Goal: Information Seeking & Learning: Learn about a topic

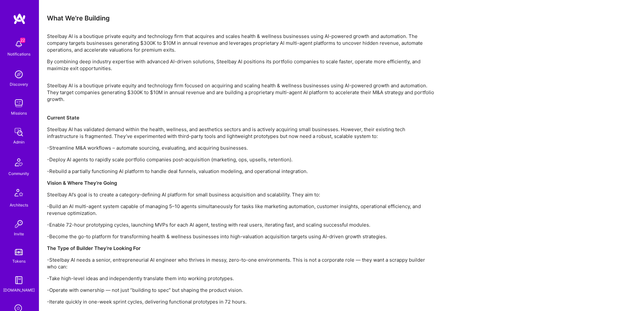
scroll to position [787, 0]
click at [99, 130] on p "Steelbay AI has validated demand within the health, wellness, and aesthetics se…" at bounding box center [241, 133] width 389 height 14
click at [98, 130] on p "Steelbay AI has validated demand within the health, wellness, and aesthetics se…" at bounding box center [241, 133] width 389 height 14
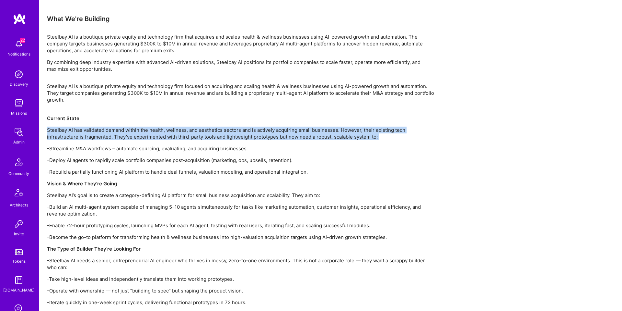
click at [98, 130] on p "Steelbay AI has validated demand within the health, wellness, and aesthetics se…" at bounding box center [241, 133] width 389 height 14
click at [140, 130] on p "Steelbay AI has validated demand within the health, wellness, and aesthetics se…" at bounding box center [241, 133] width 389 height 14
drag, startPoint x: 160, startPoint y: 128, endPoint x: 265, endPoint y: 135, distance: 105.3
click at [265, 135] on p "Steelbay AI has validated demand within the health, wellness, and aesthetics se…" at bounding box center [241, 133] width 389 height 14
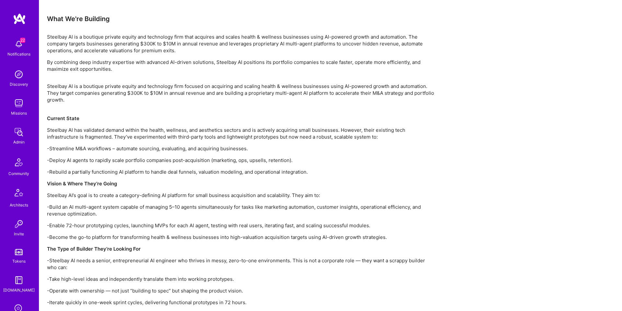
click at [97, 149] on p "-Streamline M&A workflows – automate sourcing, evaluating, and acquiring busine…" at bounding box center [241, 148] width 389 height 7
click at [97, 148] on p "-Streamline M&A workflows – automate sourcing, evaluating, and acquiring busine…" at bounding box center [241, 148] width 389 height 7
click at [90, 159] on p "-Deploy AI agents to rapidly scale portfolio companies post-acquisition (market…" at bounding box center [241, 160] width 389 height 7
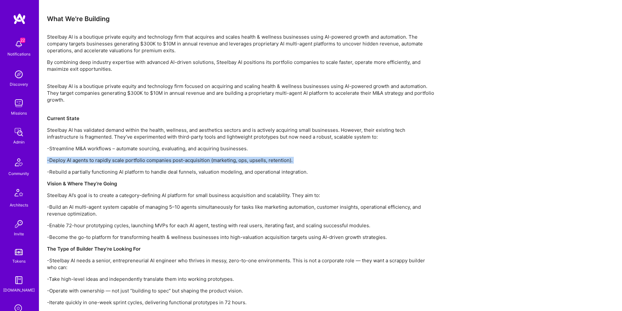
click at [90, 159] on p "-Deploy AI agents to rapidly scale portfolio companies post-acquisition (market…" at bounding box center [241, 160] width 389 height 7
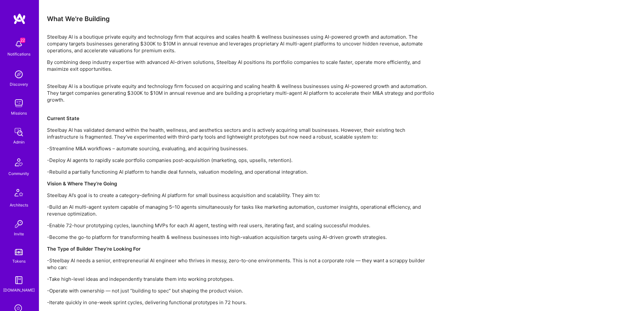
click at [94, 172] on p "-Rebuild a partially functioning AI platform to handle deal funnels, valuation …" at bounding box center [241, 171] width 389 height 7
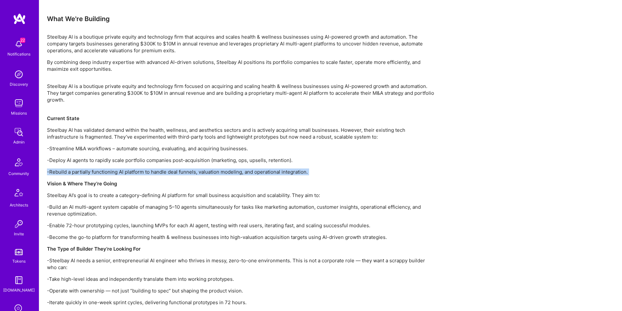
click at [94, 172] on p "-Rebuild a partially functioning AI platform to handle deal funnels, valuation …" at bounding box center [241, 171] width 389 height 7
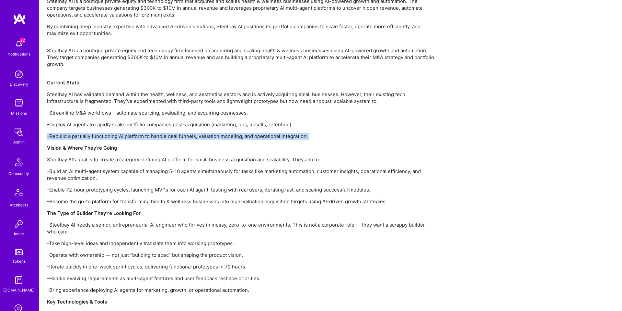
scroll to position [822, 0]
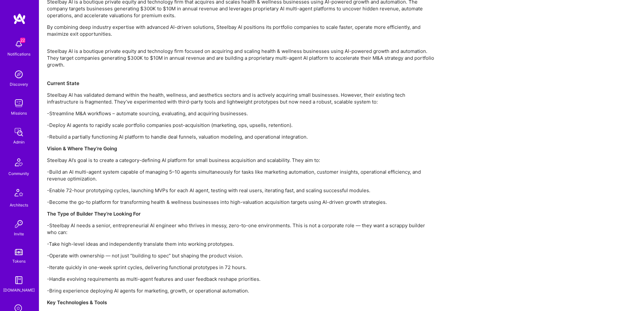
click at [162, 160] on p "Steelbay AI’s goal is to create a category-defining AI platform for small busin…" at bounding box center [241, 160] width 389 height 7
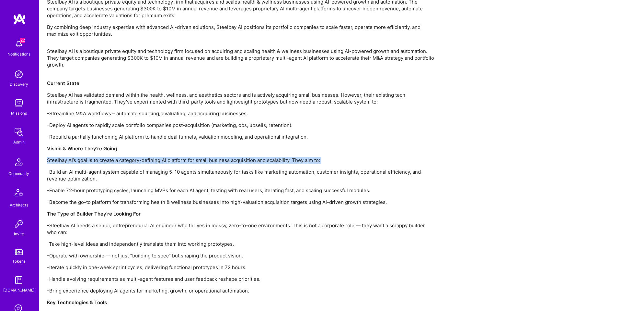
click at [162, 160] on p "Steelbay AI’s goal is to create a category-defining AI platform for small busin…" at bounding box center [241, 160] width 389 height 7
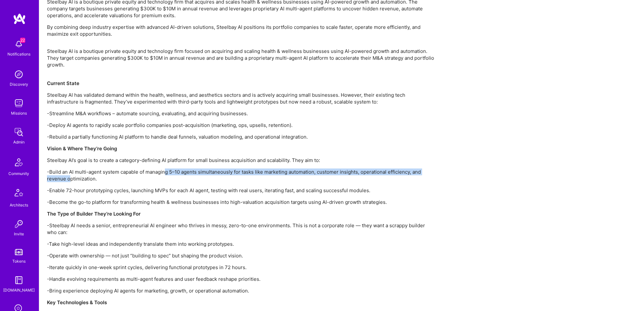
drag, startPoint x: 69, startPoint y: 176, endPoint x: 166, endPoint y: 173, distance: 97.0
click at [166, 173] on p "-Build an AI multi-agent system capable of managing 5–10 agents simultaneously …" at bounding box center [241, 175] width 389 height 14
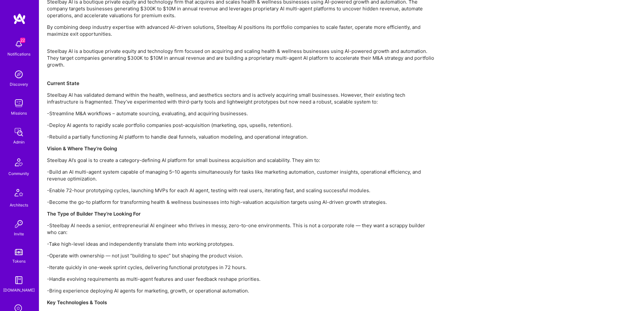
drag, startPoint x: 166, startPoint y: 173, endPoint x: 153, endPoint y: 174, distance: 13.3
click at [166, 173] on p "-Build an AI multi-agent system capable of managing 5–10 agents simultaneously …" at bounding box center [241, 175] width 389 height 14
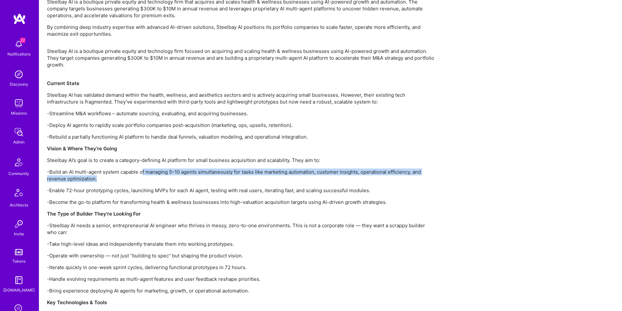
drag, startPoint x: 161, startPoint y: 171, endPoint x: 209, endPoint y: 177, distance: 48.7
click at [215, 177] on p "-Build an AI multi-agent system capable of managing 5–10 agents simultaneously …" at bounding box center [241, 175] width 389 height 14
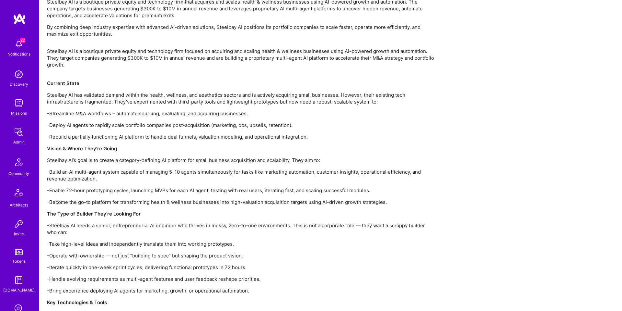
click at [216, 171] on p "-Build an AI multi-agent system capable of managing 5–10 agents simultaneously …" at bounding box center [241, 175] width 389 height 14
drag, startPoint x: 216, startPoint y: 171, endPoint x: 315, endPoint y: 174, distance: 99.2
click at [315, 174] on p "-Build an AI multi-agent system capable of managing 5–10 agents simultaneously …" at bounding box center [241, 176] width 389 height 14
click at [317, 171] on p "-Build an AI multi-agent system capable of managing 5–10 agents simultaneously …" at bounding box center [241, 177] width 389 height 14
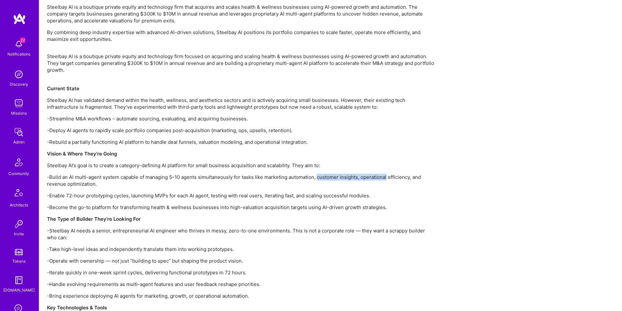
drag, startPoint x: 317, startPoint y: 171, endPoint x: 362, endPoint y: 179, distance: 45.1
click at [362, 179] on p "-Build an AI multi-agent system capable of managing 5–10 agents simultaneously …" at bounding box center [241, 180] width 389 height 14
drag, startPoint x: 362, startPoint y: 179, endPoint x: 356, endPoint y: 178, distance: 6.4
click at [361, 179] on p "-Build an AI multi-agent system capable of managing 5–10 agents simultaneously …" at bounding box center [241, 181] width 389 height 14
drag, startPoint x: 384, startPoint y: 176, endPoint x: 414, endPoint y: 178, distance: 30.2
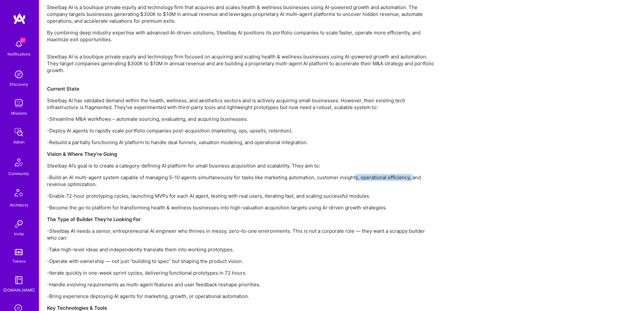
click at [414, 178] on p "-Build an AI multi-agent system capable of managing 5–10 agents simultaneously …" at bounding box center [241, 181] width 389 height 14
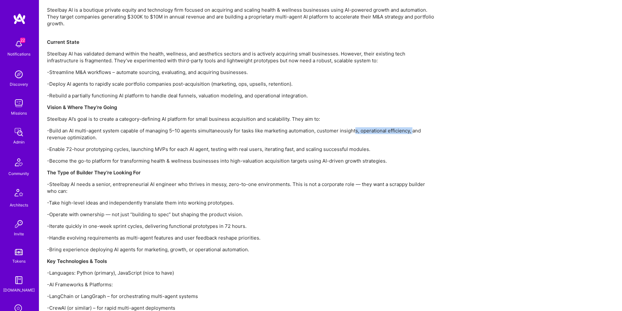
scroll to position [868, 0]
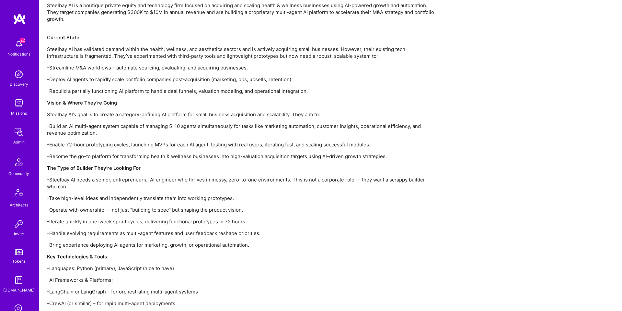
click at [78, 136] on div "Steelbay AI is a boutique private equity and technology firm focused on acquiri…" at bounding box center [241, 224] width 389 height 444
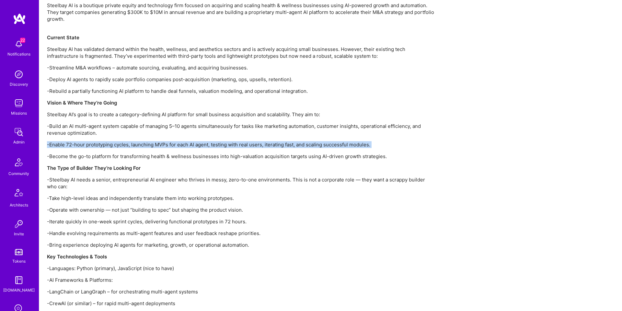
click at [78, 136] on div "Steelbay AI is a boutique private equity and technology firm focused on acquiri…" at bounding box center [241, 224] width 389 height 444
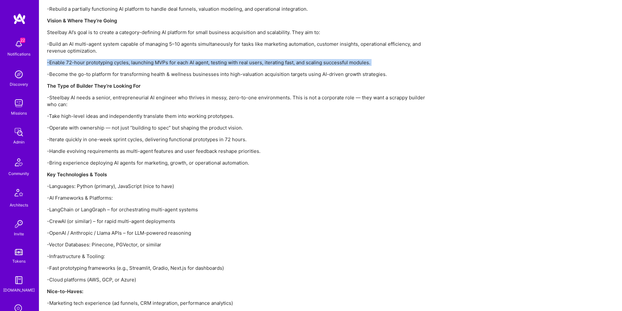
scroll to position [955, 0]
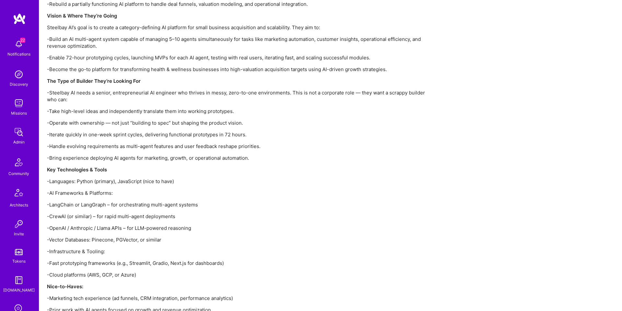
click at [104, 115] on div "Steelbay AI is a boutique private equity and technology firm focused on acquiri…" at bounding box center [241, 137] width 389 height 444
click at [107, 112] on p "-Take high-level ideas and independently translate them into working prototypes." at bounding box center [241, 111] width 389 height 7
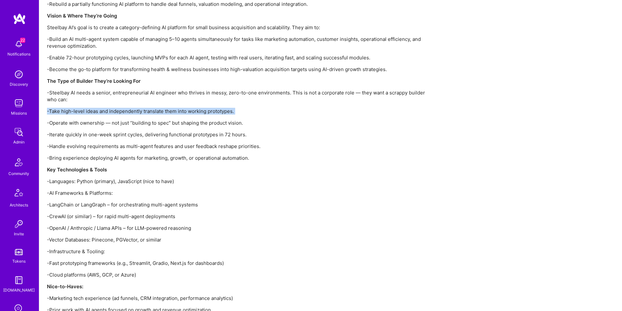
click at [107, 112] on p "-Take high-level ideas and independently translate them into working prototypes." at bounding box center [241, 111] width 389 height 7
click at [92, 123] on p "-Operate with ownership — not just “building to spec” but shaping the product v…" at bounding box center [241, 122] width 389 height 7
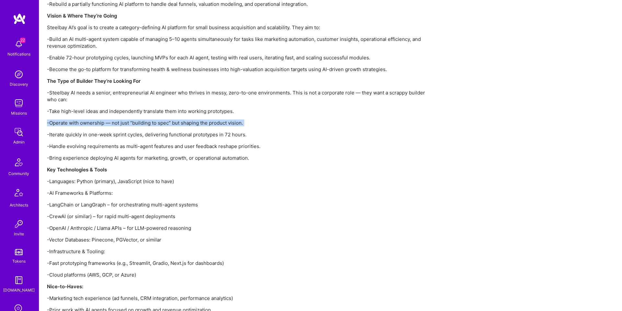
click at [92, 123] on p "-Operate with ownership — not just “building to spec” but shaping the product v…" at bounding box center [241, 122] width 389 height 7
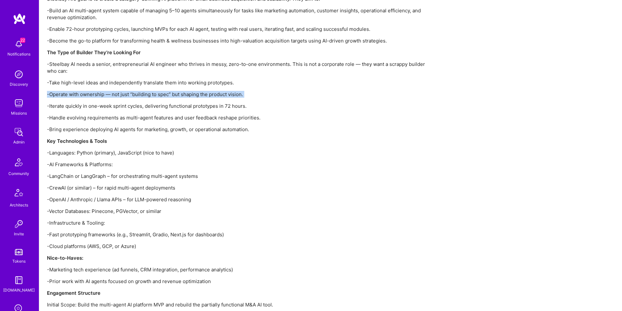
scroll to position [985, 0]
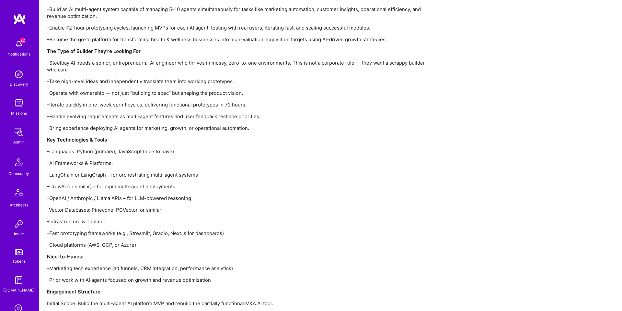
click at [116, 108] on p "-Iterate quickly in one-week sprint cycles, delivering functional prototypes in…" at bounding box center [241, 104] width 389 height 7
click at [116, 108] on div "Steelbay AI is a boutique private equity and technology firm focused on acquiri…" at bounding box center [241, 107] width 389 height 444
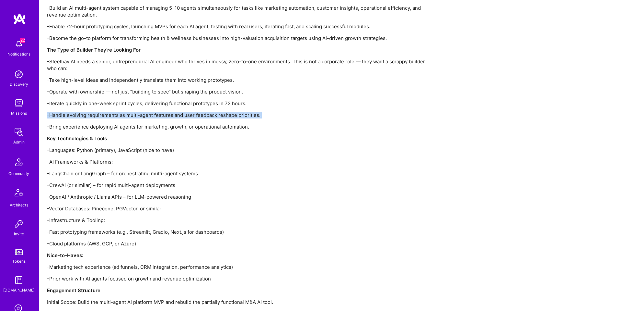
click at [116, 107] on div "Steelbay AI is a boutique private equity and technology firm focused on acquiri…" at bounding box center [241, 106] width 389 height 444
click at [168, 107] on div "Steelbay AI is a boutique private equity and technology firm focused on acquiri…" at bounding box center [241, 106] width 389 height 444
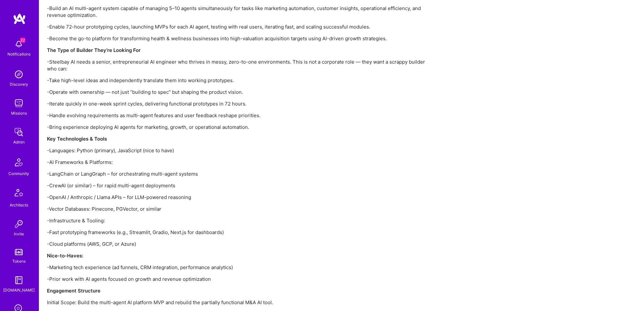
click at [171, 102] on p "-Iterate quickly in one-week sprint cycles, delivering functional prototypes in…" at bounding box center [241, 103] width 389 height 7
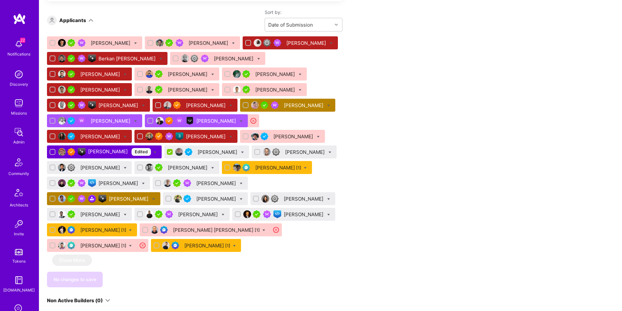
scroll to position [435, 0]
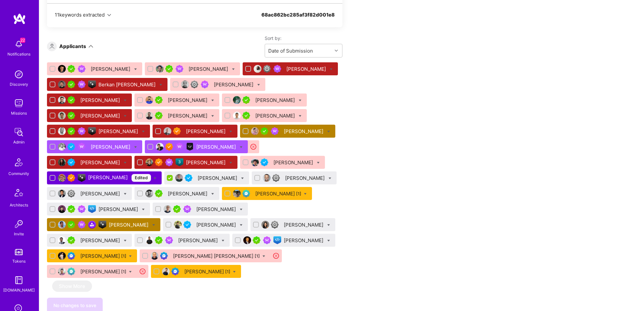
click at [186, 166] on div "[PERSON_NAME]" at bounding box center [206, 162] width 41 height 7
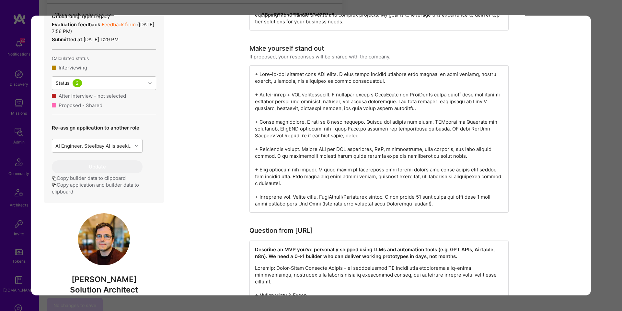
scroll to position [259, 0]
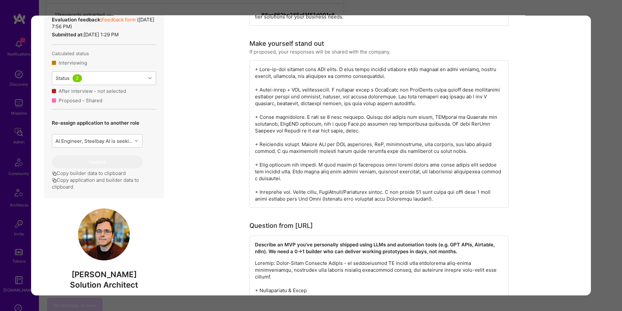
click at [607, 136] on div "Application 18 of 37 Builder Missing Requirements Rate $ 110 - $ 140 User set $…" at bounding box center [311, 155] width 622 height 311
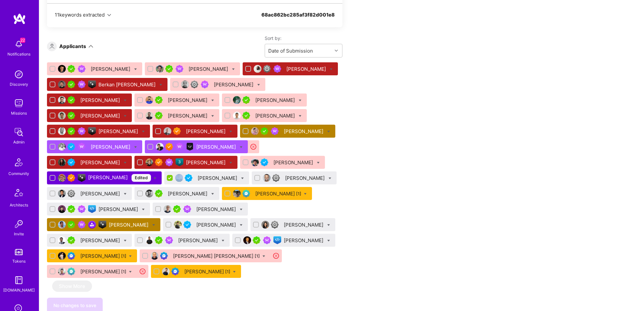
click at [606, 136] on div "Apply for a Mission Role We’re actively looking for builders. This is the best …" at bounding box center [330, 302] width 583 height 1194
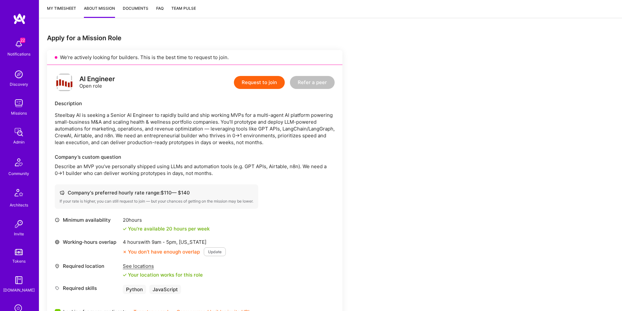
scroll to position [115, 0]
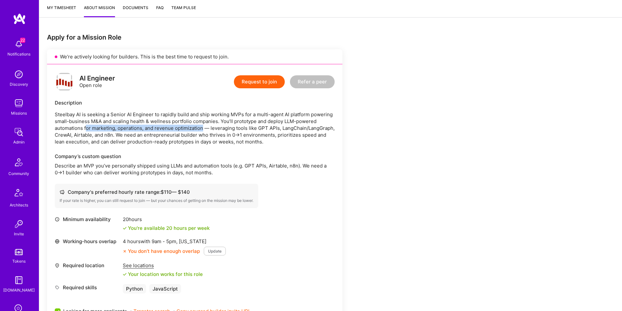
drag, startPoint x: 141, startPoint y: 133, endPoint x: 204, endPoint y: 131, distance: 62.3
click at [204, 131] on p "Steelbay AI is seeking a Senior AI Engineer to rapidly build and ship working M…" at bounding box center [195, 128] width 280 height 34
click at [203, 130] on p "Steelbay AI is seeking a Senior AI Engineer to rapidly build and ship working M…" at bounding box center [195, 128] width 280 height 34
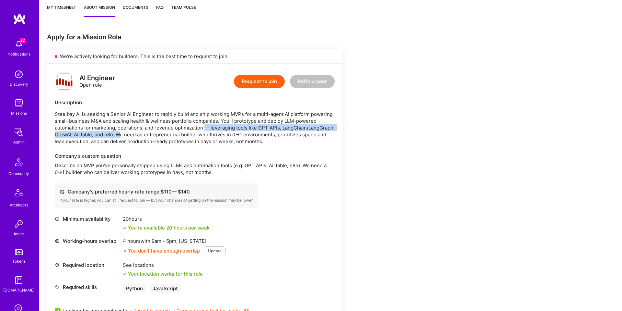
drag, startPoint x: 205, startPoint y: 129, endPoint x: 118, endPoint y: 134, distance: 86.4
click at [118, 134] on p "Steelbay AI is seeking a Senior AI Engineer to rapidly build and ship working M…" at bounding box center [195, 128] width 280 height 34
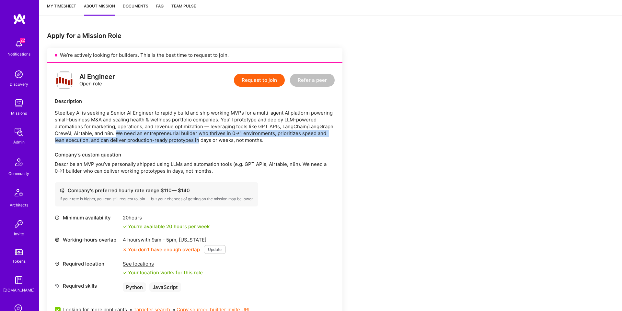
drag, startPoint x: 118, startPoint y: 134, endPoint x: 196, endPoint y: 139, distance: 78.9
click at [196, 139] on p "Steelbay AI is seeking a Senior AI Engineer to rapidly build and ship working M…" at bounding box center [195, 126] width 280 height 34
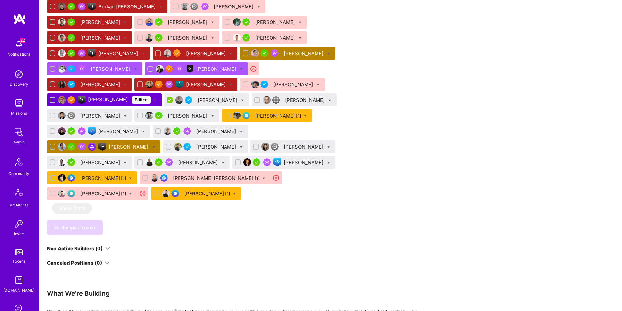
scroll to position [557, 0]
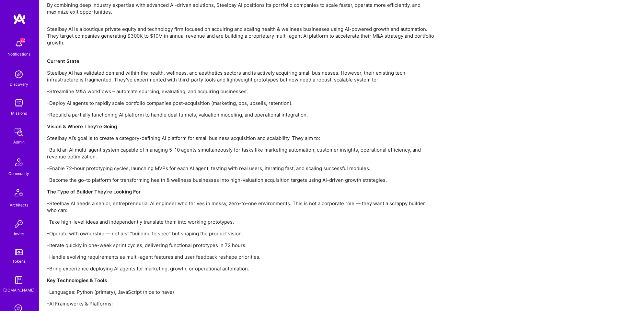
scroll to position [980, 0]
